Goal: Find specific page/section: Find specific page/section

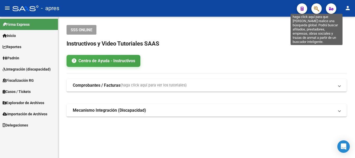
click at [319, 8] on icon "button" at bounding box center [316, 9] width 5 height 6
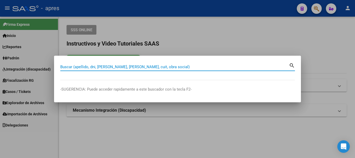
paste input "27377099538"
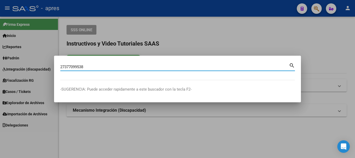
type input "27377099538"
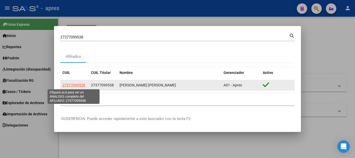
click at [80, 84] on span "27377099538" at bounding box center [73, 85] width 23 height 4
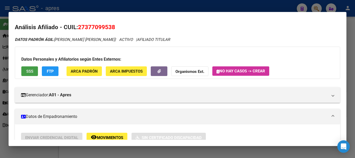
click at [35, 72] on button "SSS" at bounding box center [29, 71] width 17 height 10
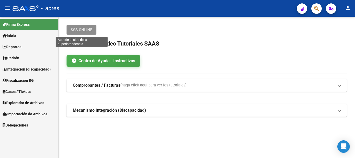
click at [77, 32] on button "SSS ONLINE" at bounding box center [82, 30] width 30 height 10
click at [79, 31] on span "SSS ONLINE" at bounding box center [82, 30] width 22 height 5
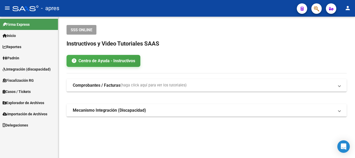
drag, startPoint x: 316, startPoint y: 14, endPoint x: 316, endPoint y: 11, distance: 3.6
click at [316, 13] on mat-toolbar "menu - apres person" at bounding box center [177, 8] width 355 height 17
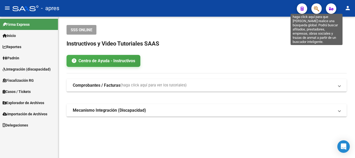
click at [316, 11] on icon "button" at bounding box center [316, 9] width 5 height 6
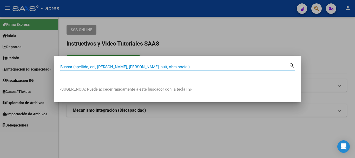
click at [102, 67] on input "Buscar (apellido, dni, [PERSON_NAME], [PERSON_NAME], cuit, obra social)" at bounding box center [174, 66] width 229 height 5
paste input "27377099538"
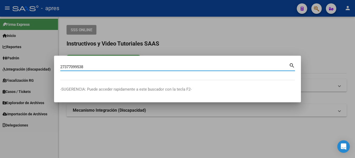
type input "27377099538"
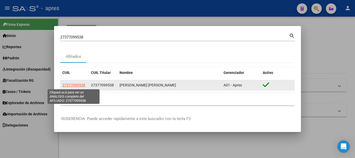
click at [77, 84] on span "27377099538" at bounding box center [73, 85] width 23 height 4
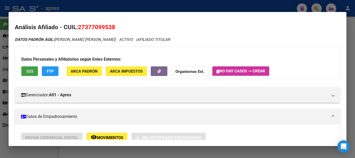
click at [30, 71] on span "SSS" at bounding box center [29, 71] width 7 height 5
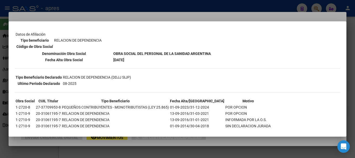
scroll to position [178, 0]
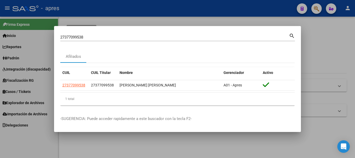
drag, startPoint x: 90, startPoint y: 40, endPoint x: 54, endPoint y: 40, distance: 35.6
click at [54, 41] on div "27377099538 Buscar (apellido, dni, cuil, nro traspaso, cuit, obra social) searc…" at bounding box center [177, 79] width 355 height 158
click at [84, 38] on input "27377099538" at bounding box center [174, 37] width 229 height 5
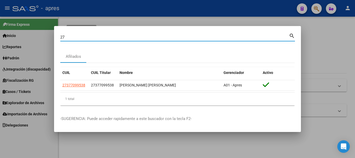
type input "2"
type input "27267426495"
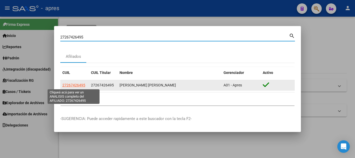
click at [77, 87] on span "27267426495" at bounding box center [73, 85] width 23 height 4
type textarea "27267426495"
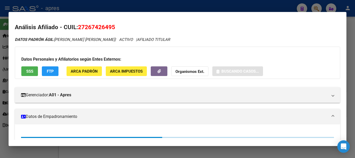
click at [30, 74] on span "SSS" at bounding box center [29, 71] width 7 height 5
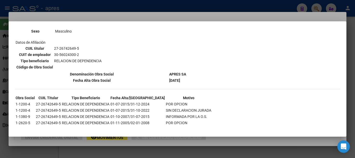
scroll to position [0, 0]
